Goal: Task Accomplishment & Management: Use online tool/utility

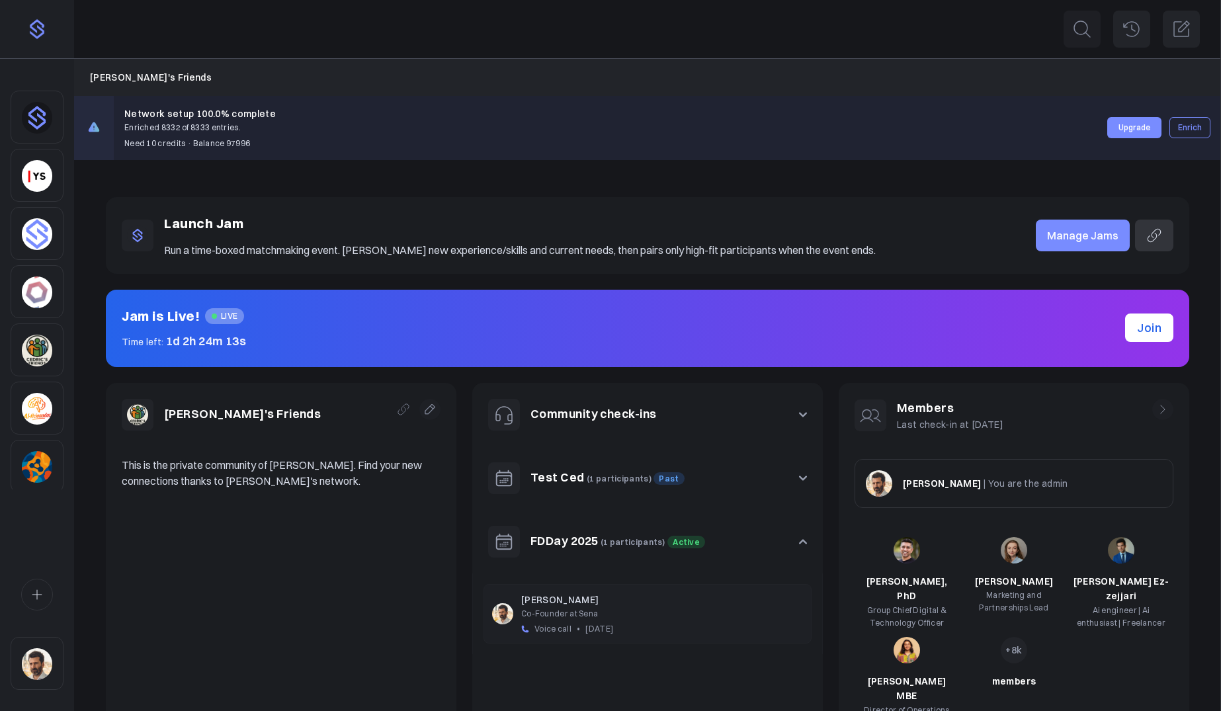
scroll to position [99, 0]
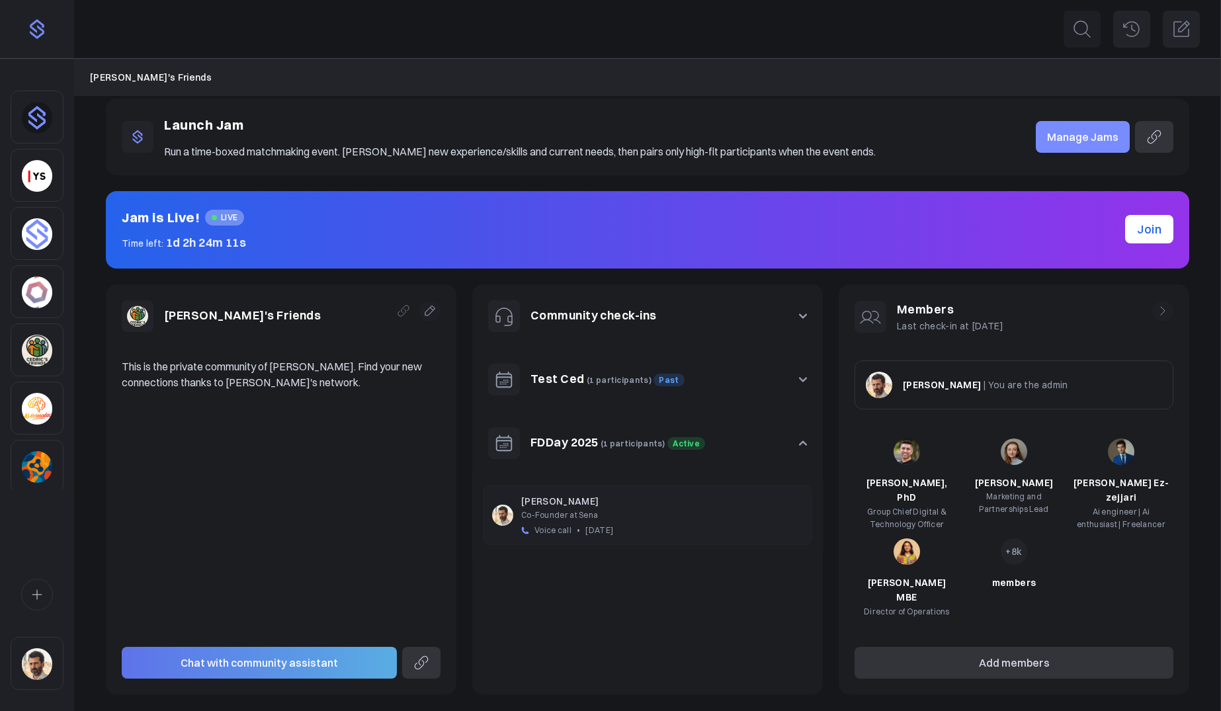
click at [591, 437] on link "FDDay 2025" at bounding box center [565, 442] width 68 height 15
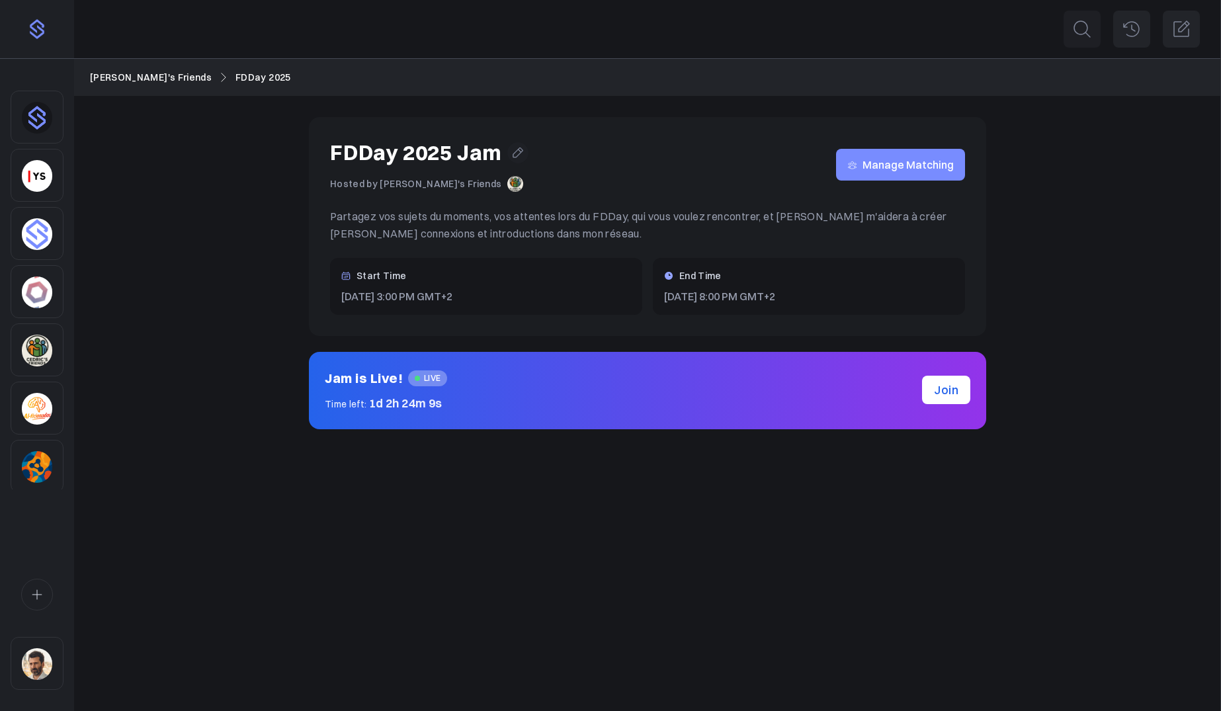
click at [888, 165] on span "Manage Matching" at bounding box center [908, 165] width 91 height 0
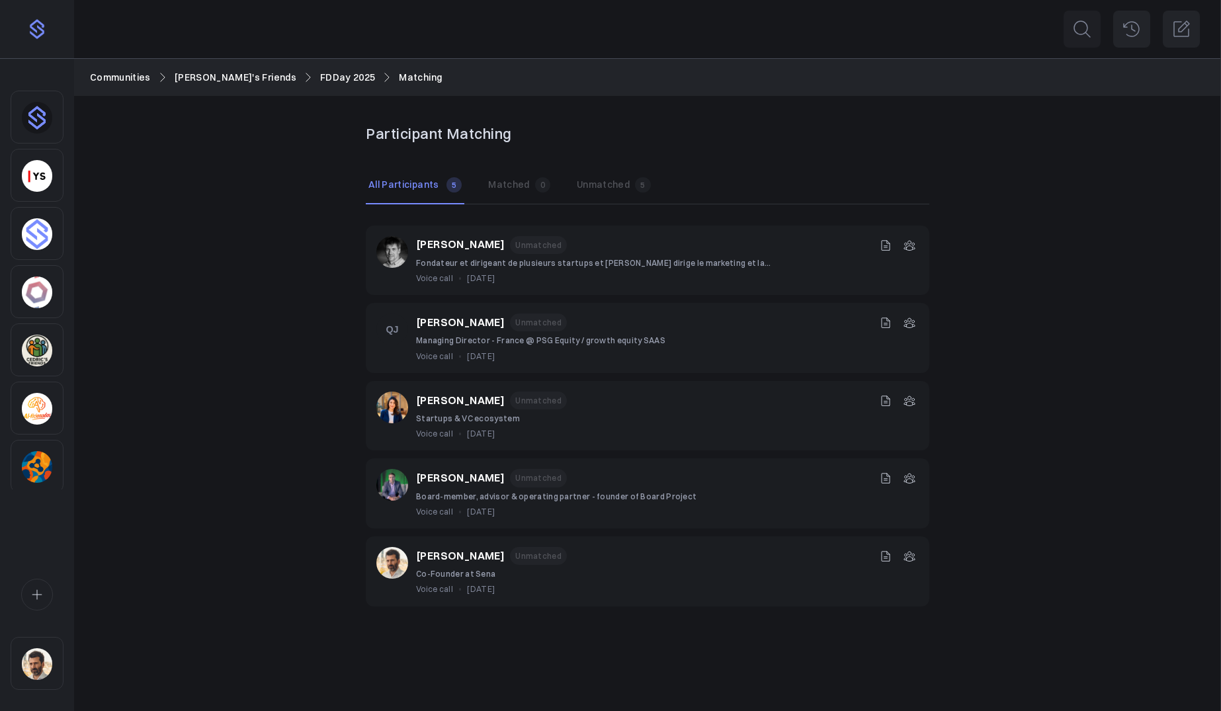
click at [320, 75] on link "FDDay 2025" at bounding box center [348, 77] width 56 height 15
